Goal: Navigation & Orientation: Understand site structure

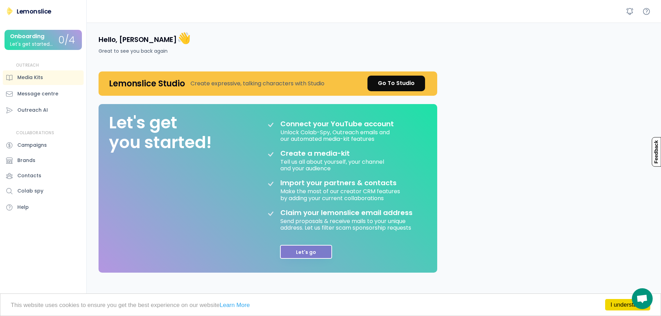
click at [298, 253] on button "Let's go" at bounding box center [306, 252] width 52 height 14
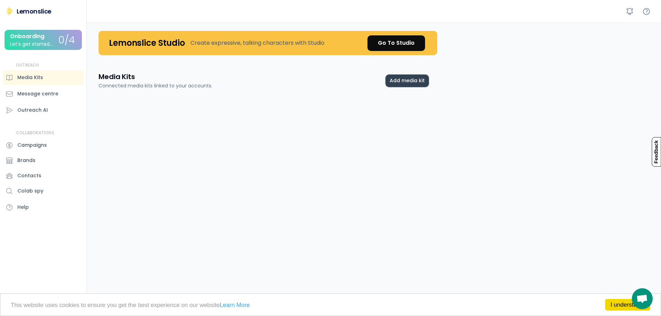
click at [412, 79] on button "Add media kit" at bounding box center [406, 81] width 43 height 12
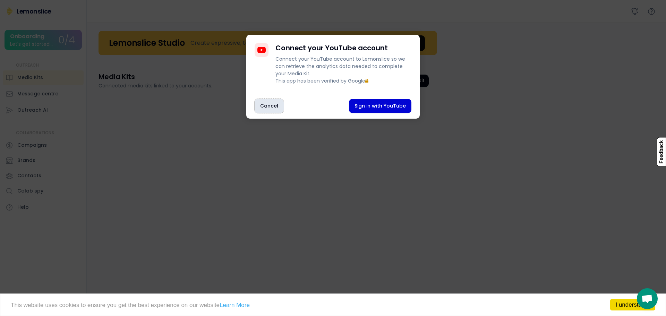
click at [267, 113] on button "Cancel" at bounding box center [269, 106] width 29 height 14
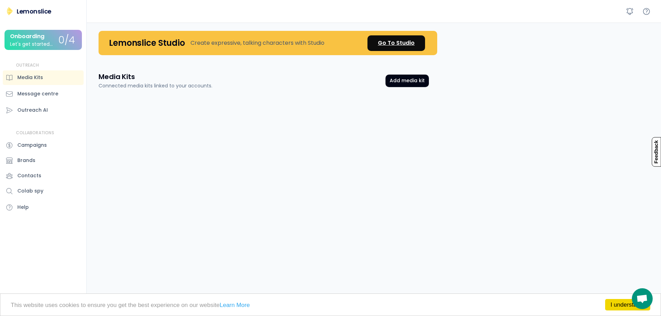
click at [386, 43] on div "Go To Studio" at bounding box center [396, 43] width 37 height 8
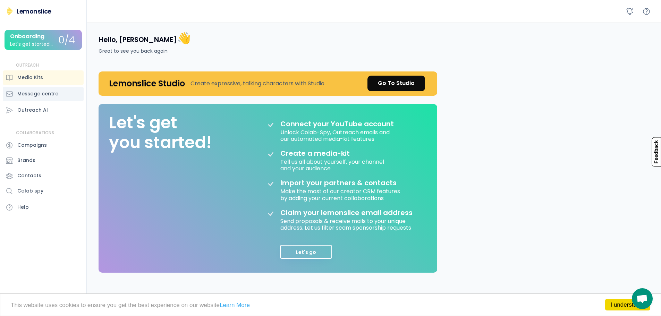
click at [34, 89] on div "Message centre" at bounding box center [43, 94] width 81 height 15
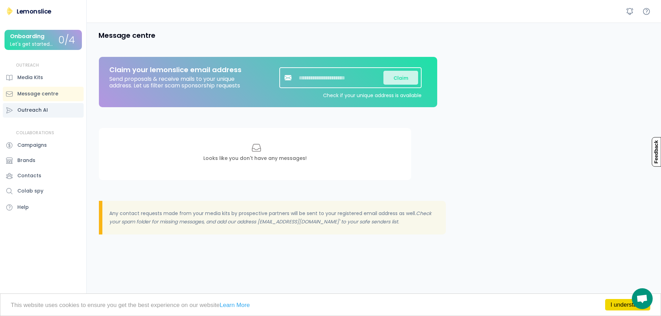
click at [27, 111] on div "Outreach AI" at bounding box center [32, 109] width 31 height 7
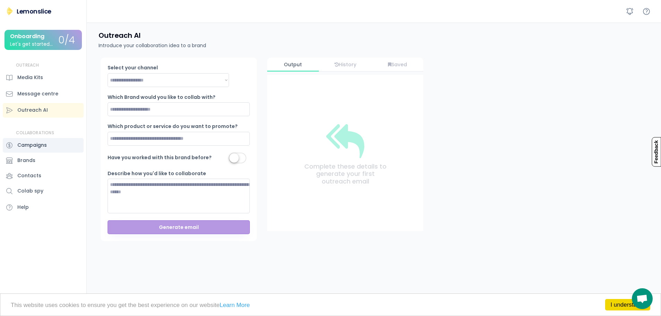
click at [48, 148] on div "Campaigns" at bounding box center [43, 145] width 81 height 15
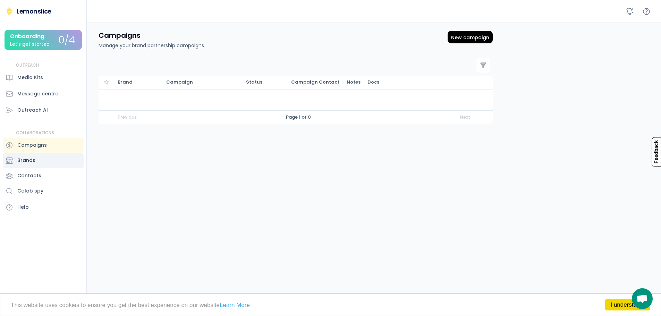
click at [36, 165] on div "Brands" at bounding box center [43, 160] width 81 height 15
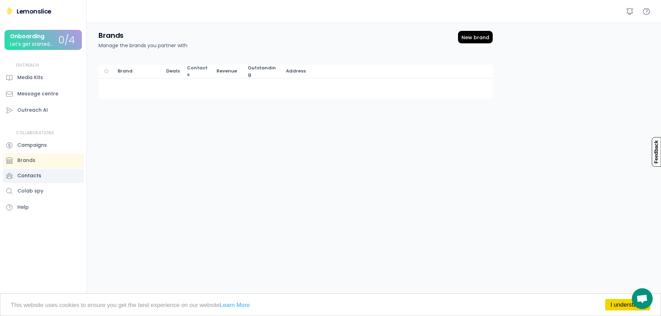
click at [41, 172] on div "Contacts" at bounding box center [43, 176] width 81 height 15
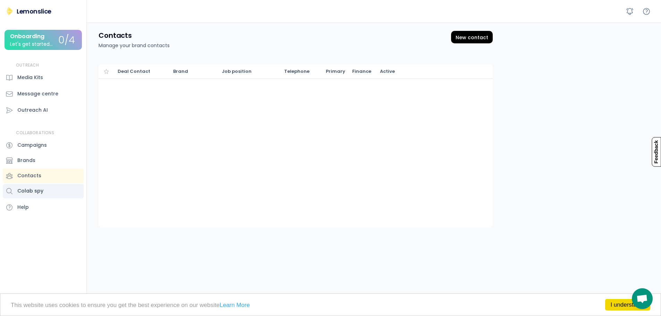
click at [46, 188] on div "Colab spy" at bounding box center [43, 191] width 81 height 15
